Goal: Task Accomplishment & Management: Complete application form

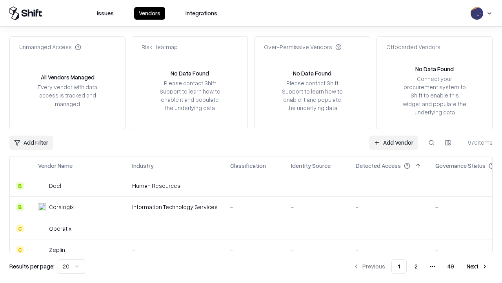
click at [394, 142] on link "Add Vendor" at bounding box center [393, 142] width 49 height 14
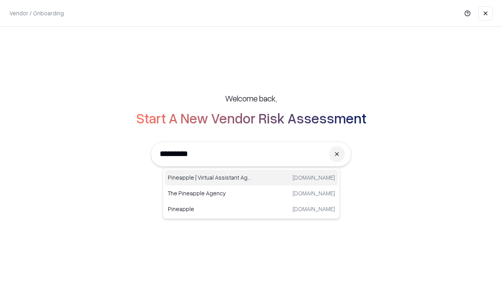
click at [252, 177] on div "Pineapple | Virtual Assistant Agency [DOMAIN_NAME]" at bounding box center [251, 178] width 173 height 16
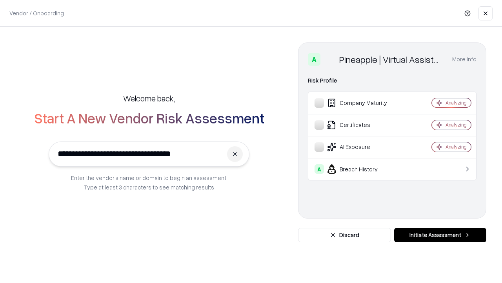
type input "**********"
click at [440, 235] on button "Initiate Assessment" at bounding box center [440, 235] width 92 height 14
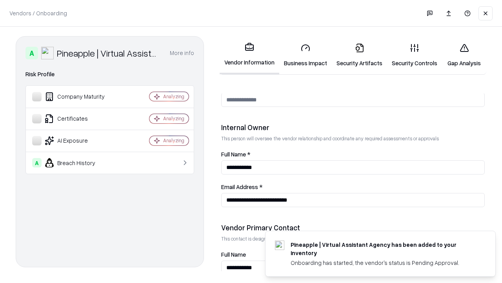
scroll to position [407, 0]
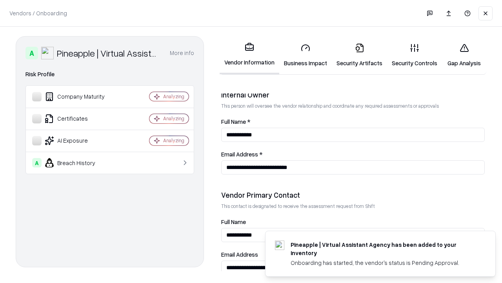
click at [359, 55] on link "Security Artifacts" at bounding box center [359, 55] width 55 height 36
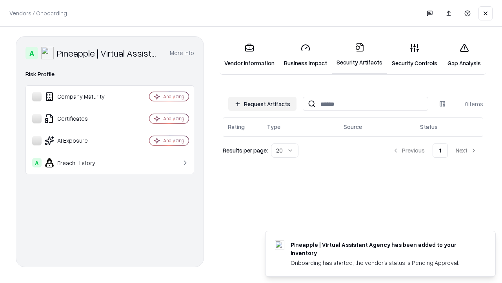
click at [263, 104] on button "Request Artifacts" at bounding box center [262, 104] width 68 height 14
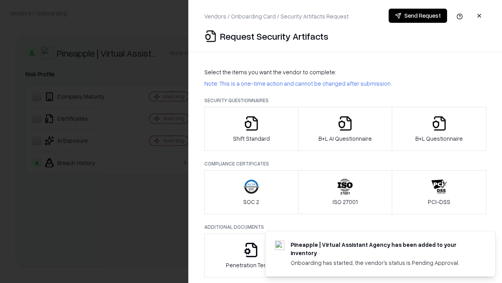
click at [439, 129] on icon "button" at bounding box center [440, 123] width 16 height 16
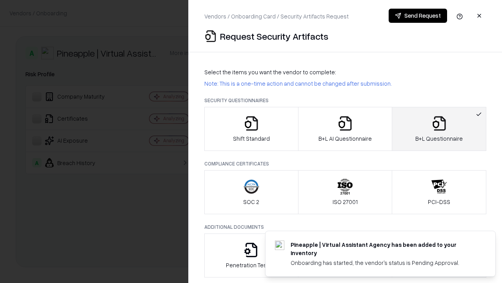
click at [345, 129] on icon "button" at bounding box center [346, 123] width 16 height 16
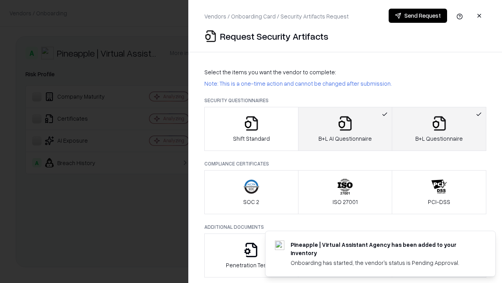
click at [418, 16] on button "Send Request" at bounding box center [418, 16] width 58 height 14
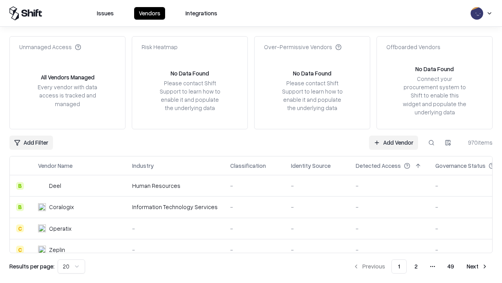
click at [432, 142] on button at bounding box center [432, 142] width 14 height 14
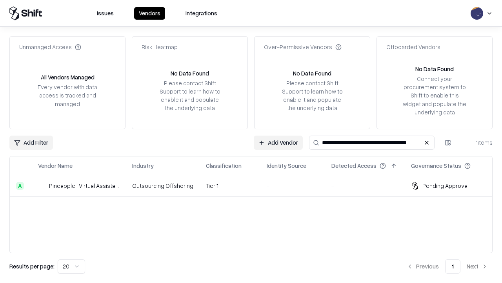
type input "**********"
click at [256, 185] on td "Tier 1" at bounding box center [230, 185] width 61 height 21
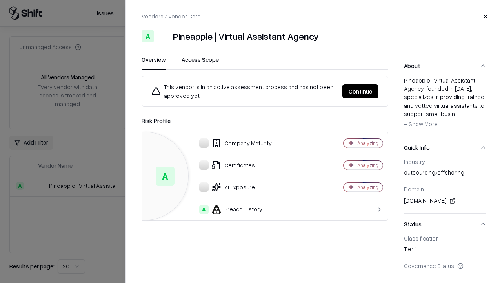
click at [361, 91] on button "Continue" at bounding box center [361, 91] width 36 height 14
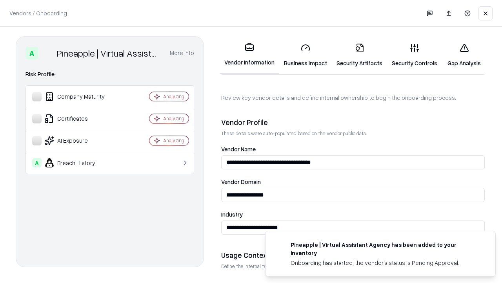
click at [359, 55] on link "Security Artifacts" at bounding box center [359, 55] width 55 height 36
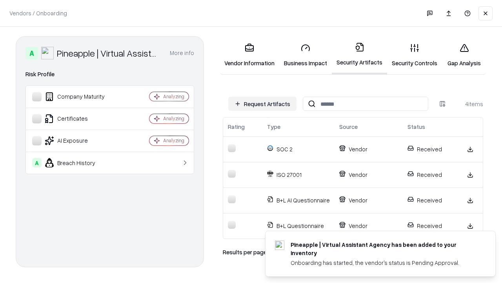
click at [464, 55] on link "Gap Analysis" at bounding box center [464, 55] width 44 height 36
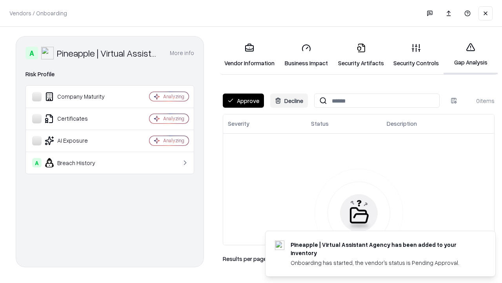
click at [243, 100] on button "Approve" at bounding box center [243, 100] width 41 height 14
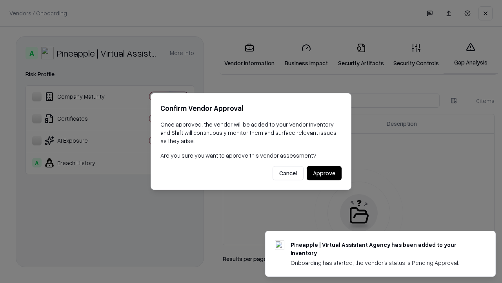
click at [324, 173] on button "Approve" at bounding box center [324, 173] width 35 height 14
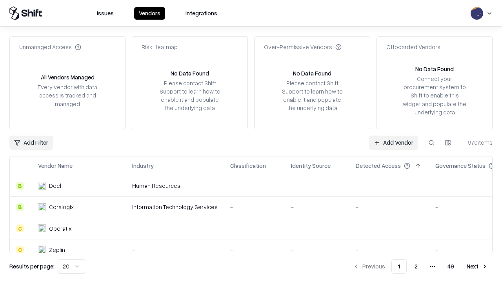
type input "**********"
click at [394, 142] on link "Add Vendor" at bounding box center [393, 142] width 49 height 14
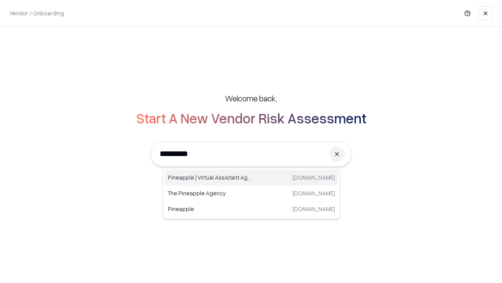
click at [252, 177] on div "Pineapple | Virtual Assistant Agency [DOMAIN_NAME]" at bounding box center [251, 178] width 173 height 16
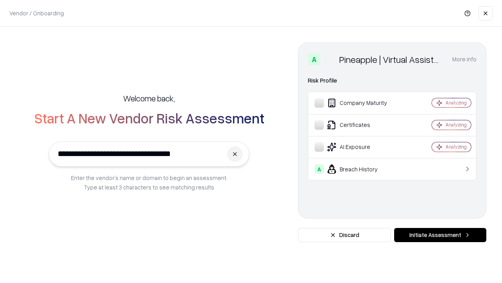
type input "**********"
click at [440, 235] on button "Initiate Assessment" at bounding box center [440, 235] width 92 height 14
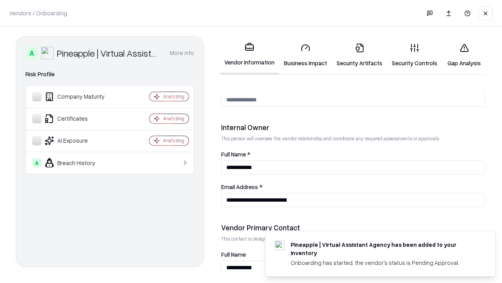
scroll to position [407, 0]
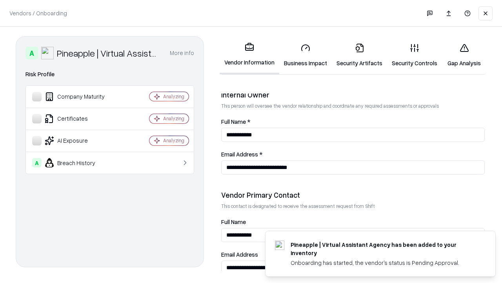
click at [464, 55] on link "Gap Analysis" at bounding box center [464, 55] width 44 height 36
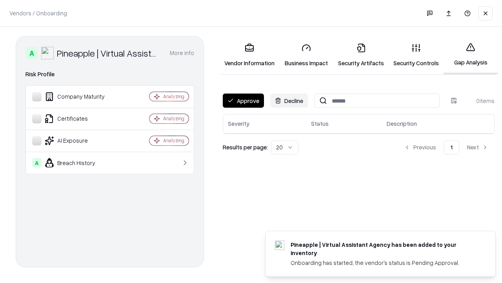
click at [243, 100] on button "Approve" at bounding box center [243, 100] width 41 height 14
